Goal: Transaction & Acquisition: Purchase product/service

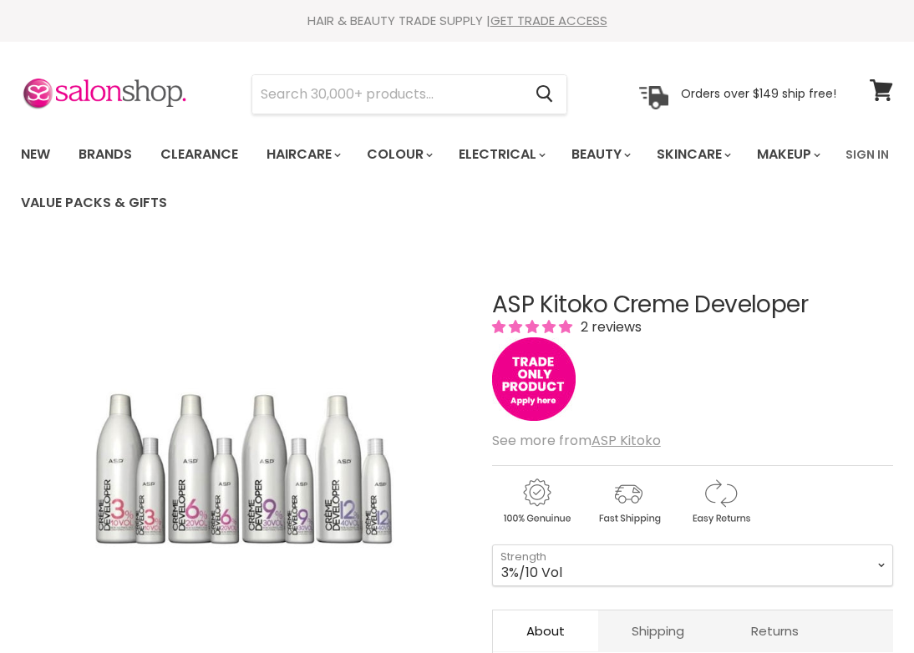
scroll to position [220, 0]
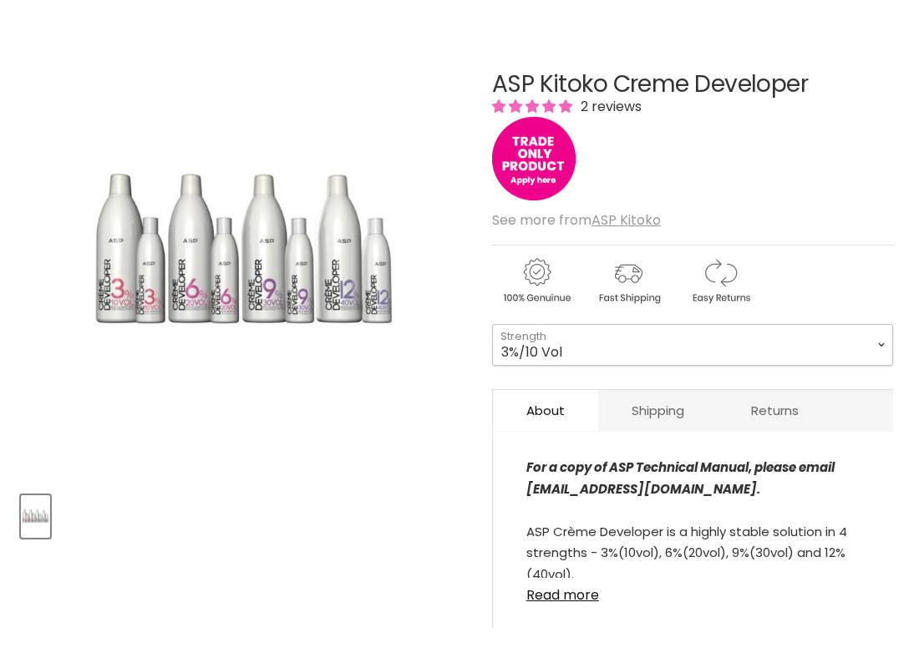
click at [597, 345] on select "3%/10 Vol 6%/20 Vol 9%/30 Vol 12%/40 Vol" at bounding box center [692, 345] width 401 height 42
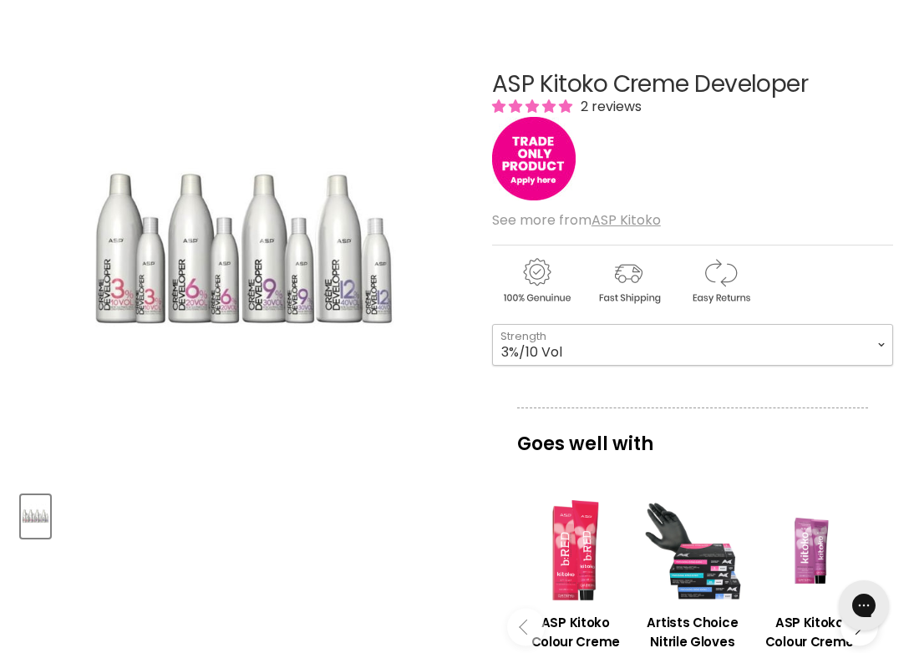
click at [492, 324] on select "3%/10 Vol 6%/20 Vol 9%/30 Vol 12%/40 Vol" at bounding box center [692, 345] width 401 height 42
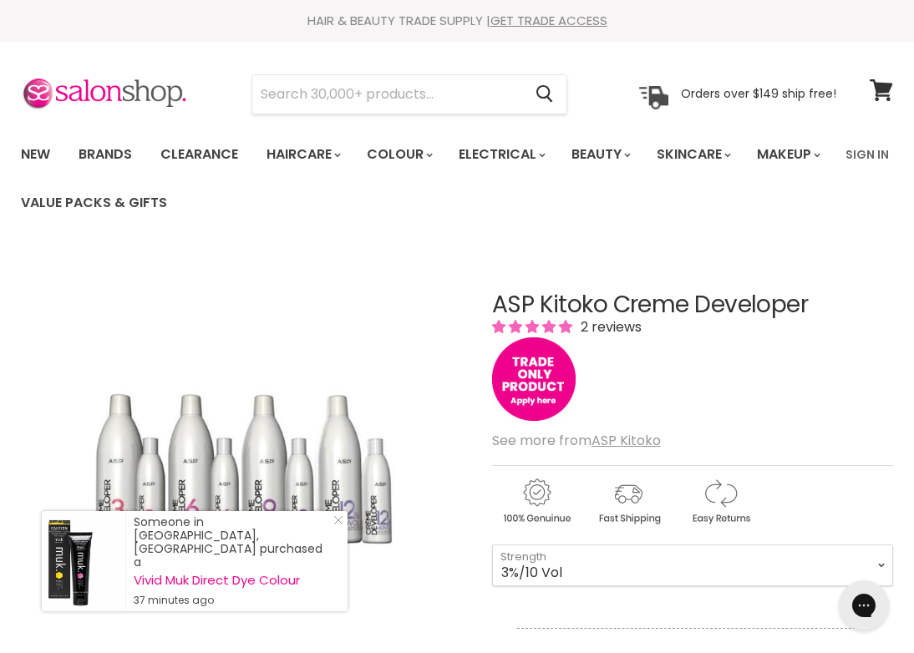
click at [587, 325] on span "2 reviews" at bounding box center [608, 326] width 66 height 19
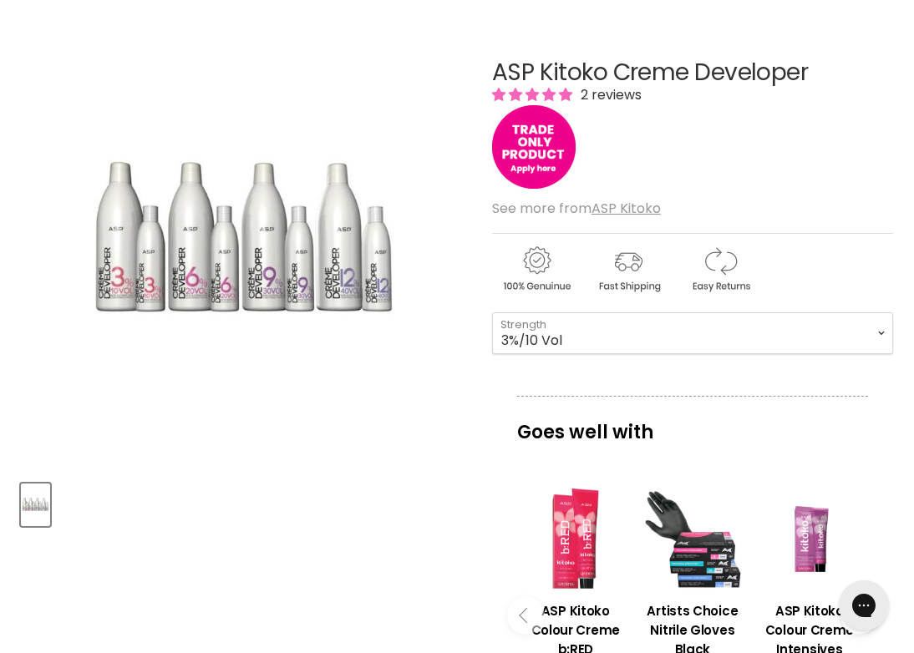
scroll to position [233, 0]
click at [556, 378] on div "ASP Kitoko Creme Developer 2 reviews See more from ASP Kitoko 3%/10 Vol - 6%/20…" at bounding box center [692, 557] width 401 height 1079
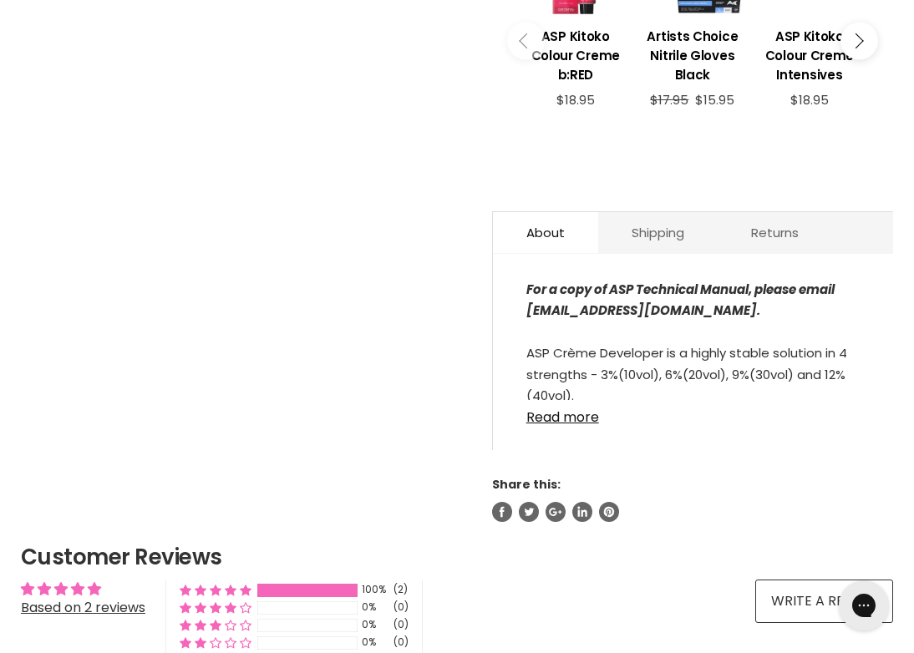
scroll to position [809, 0]
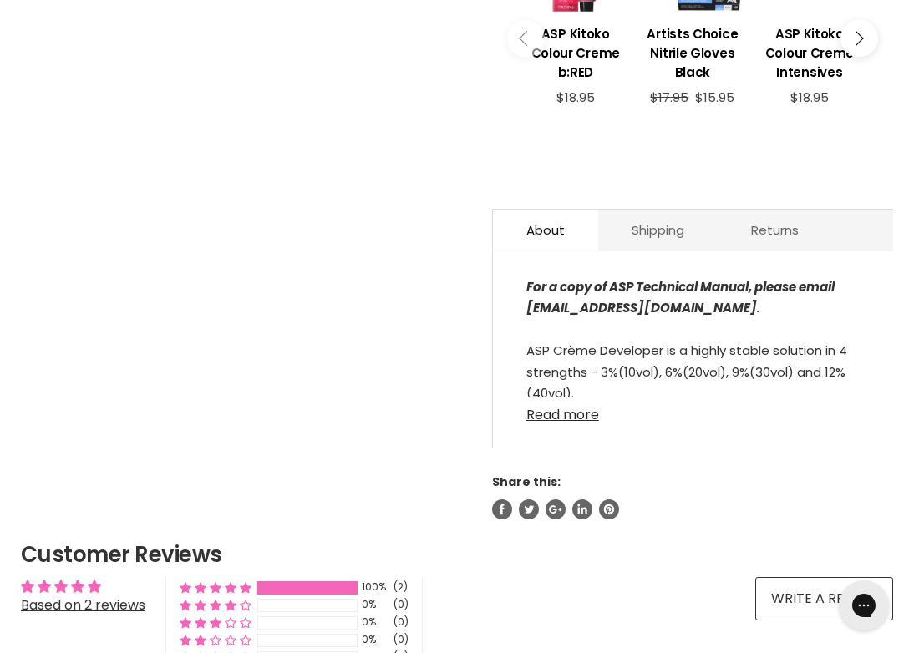
click at [577, 413] on link "Read more" at bounding box center [692, 409] width 333 height 25
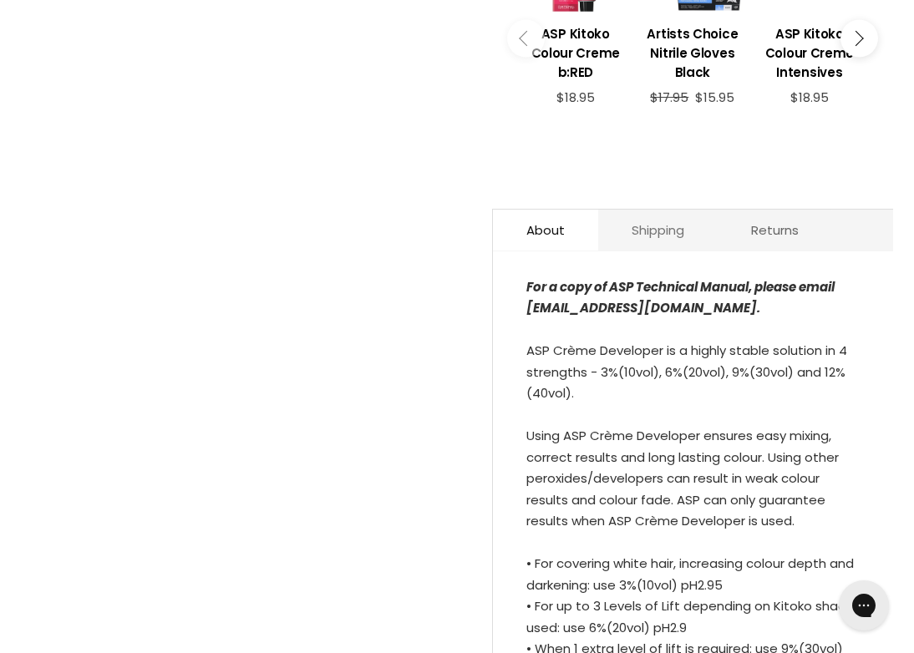
click at [664, 210] on link "Shipping" at bounding box center [657, 230] width 119 height 41
